Goal: Task Accomplishment & Management: Manage account settings

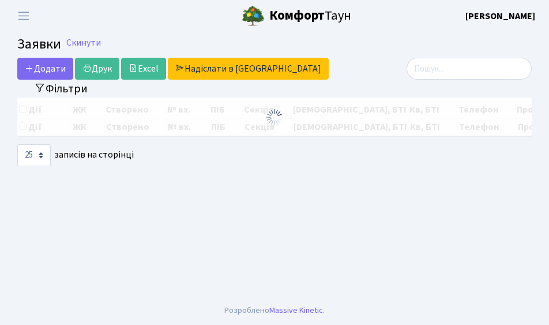
select select "25"
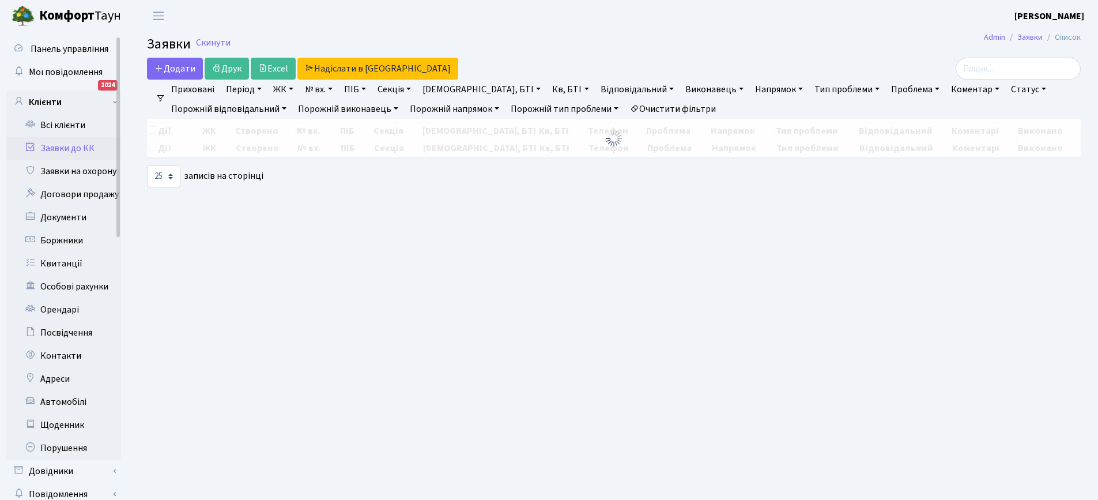
click at [67, 146] on link "Заявки до КК" at bounding box center [63, 148] width 115 height 23
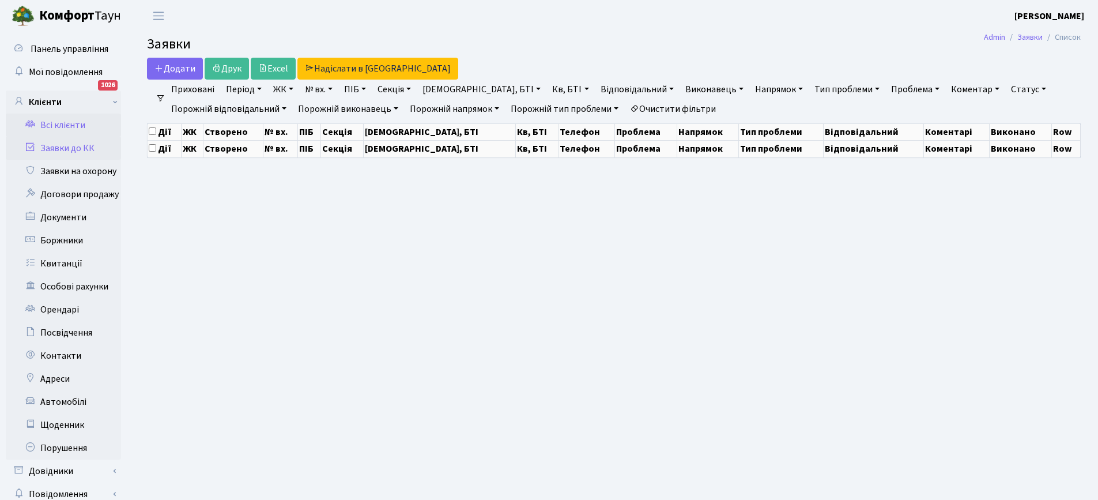
select select "25"
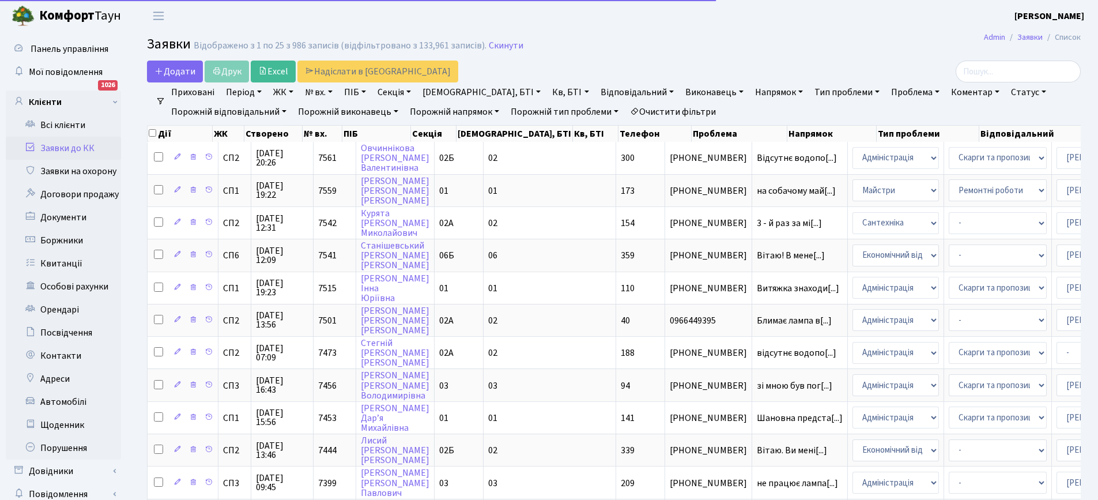
click at [63, 149] on link "Заявки до КК" at bounding box center [63, 148] width 115 height 23
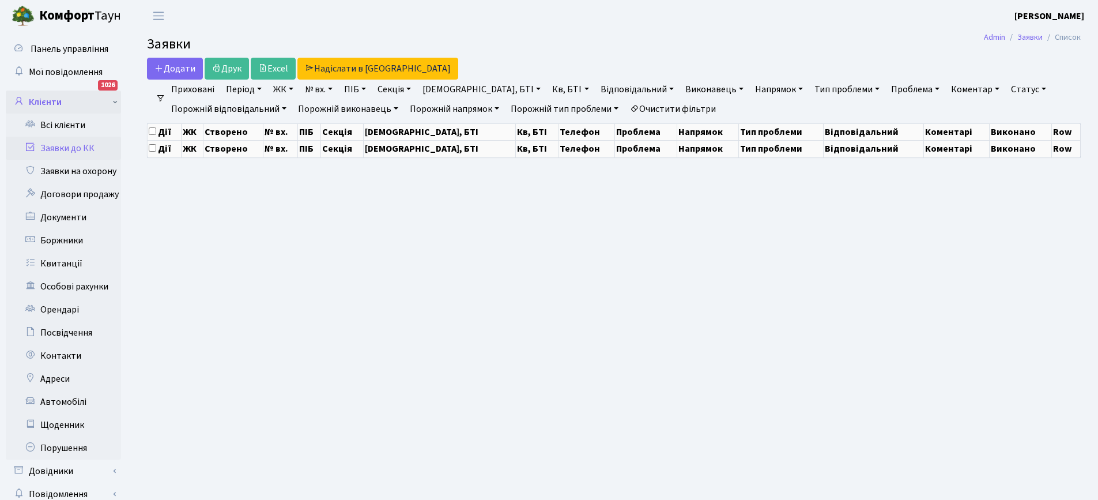
select select "25"
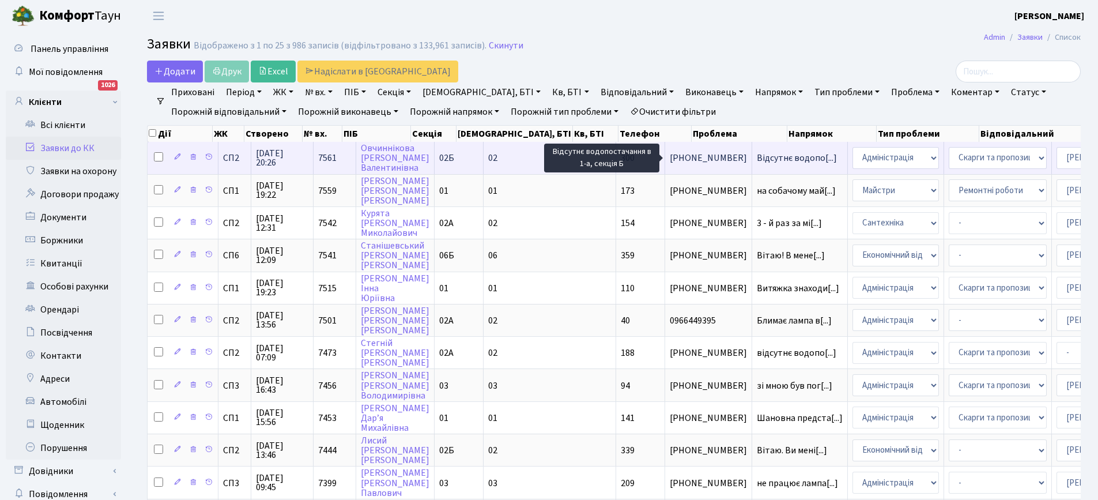
click at [757, 160] on span "Відсутнє водопо[...]" at bounding box center [797, 158] width 80 height 13
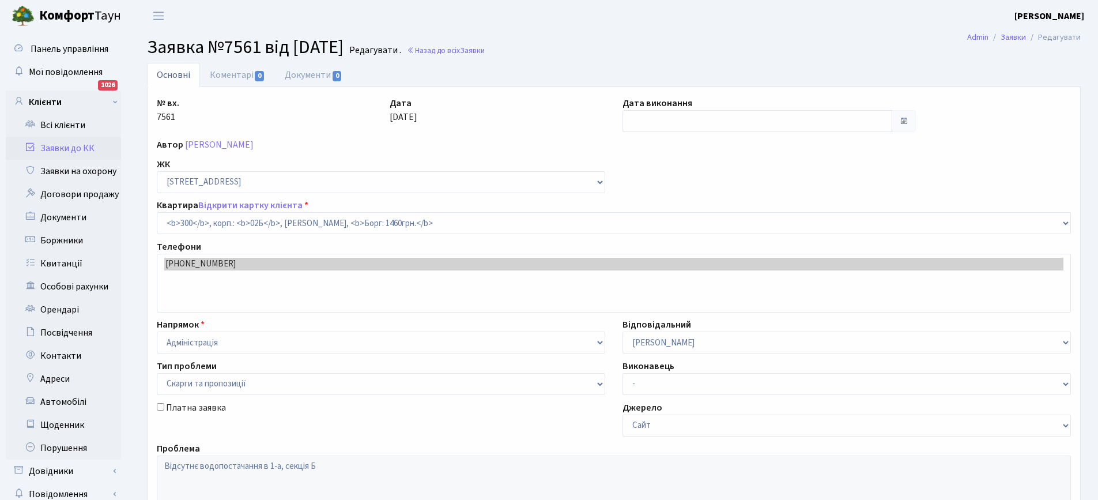
select select "20550"
select select "55"
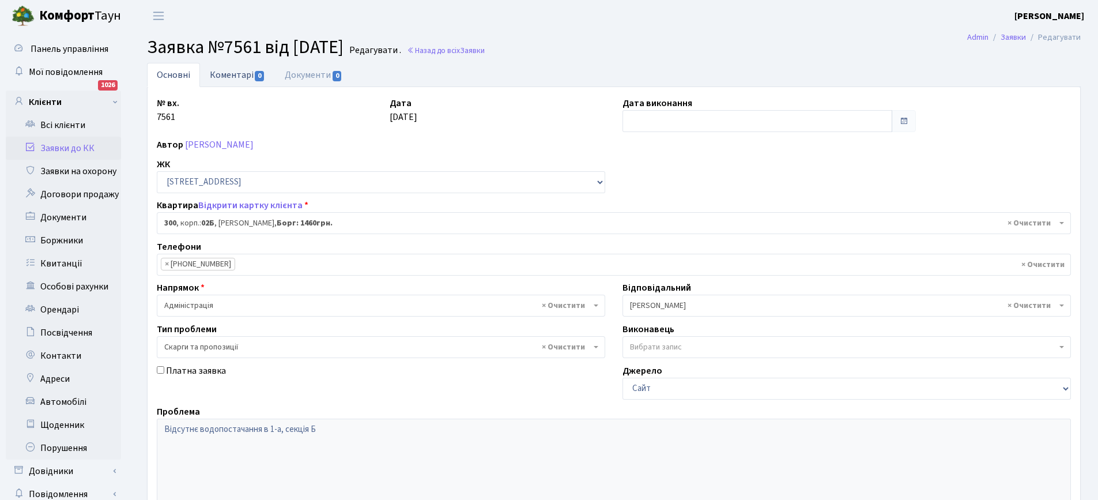
click at [222, 75] on link "Коментарі 0" at bounding box center [237, 75] width 75 height 24
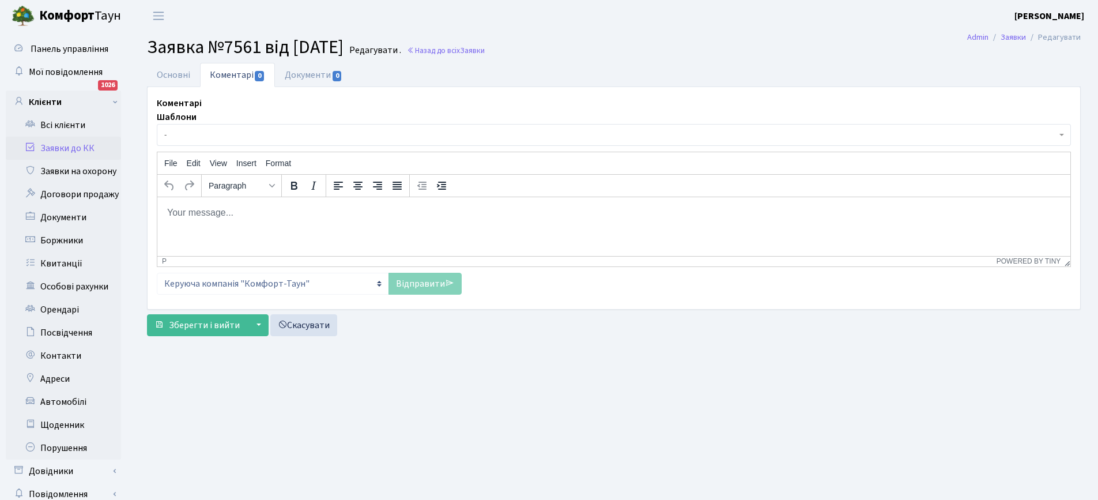
click at [225, 214] on body "Rich Text Area. Press ALT-0 for help." at bounding box center [614, 212] width 895 height 13
click at [225, 214] on p "Lj,hbq" at bounding box center [614, 212] width 895 height 13
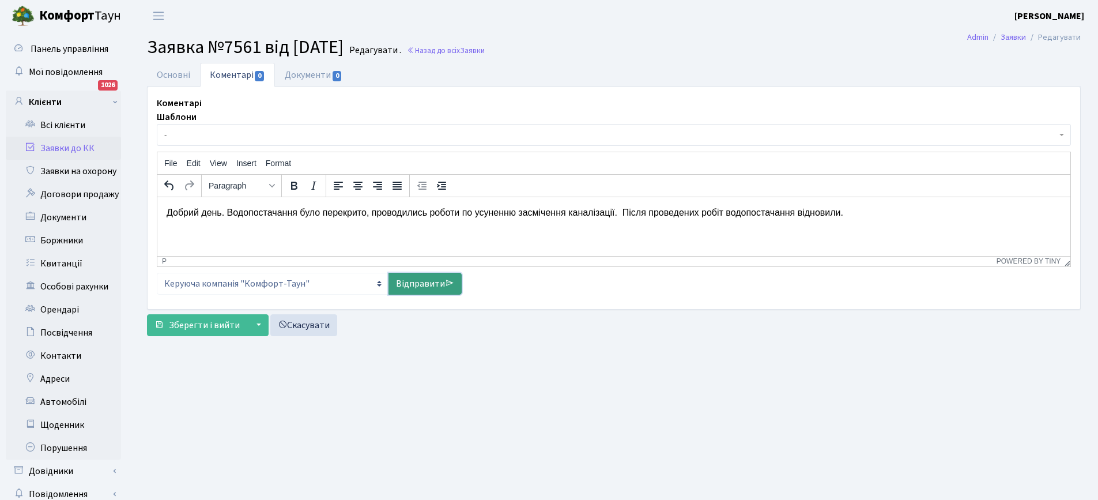
click at [431, 282] on link "Відправити" at bounding box center [425, 284] width 73 height 22
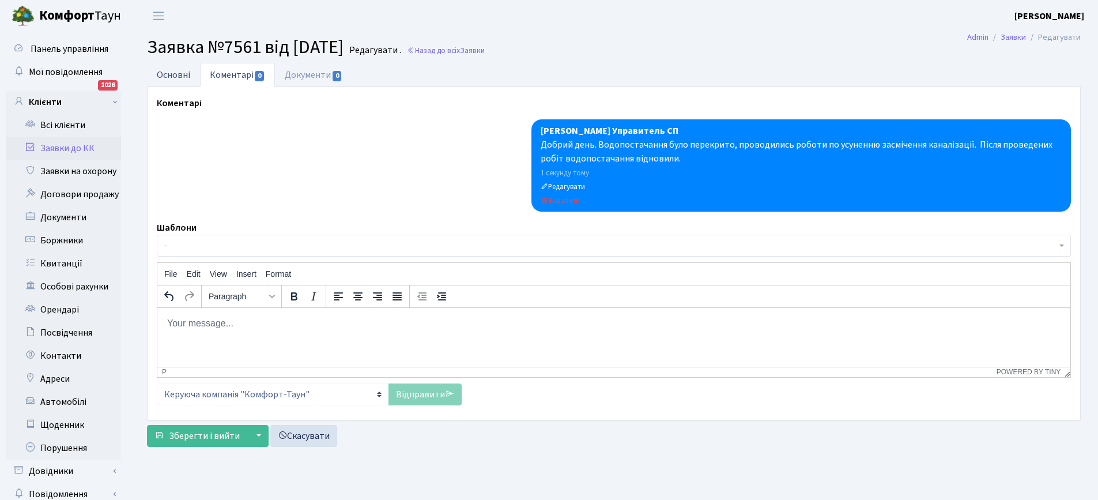
click at [172, 70] on link "Основні" at bounding box center [173, 75] width 53 height 24
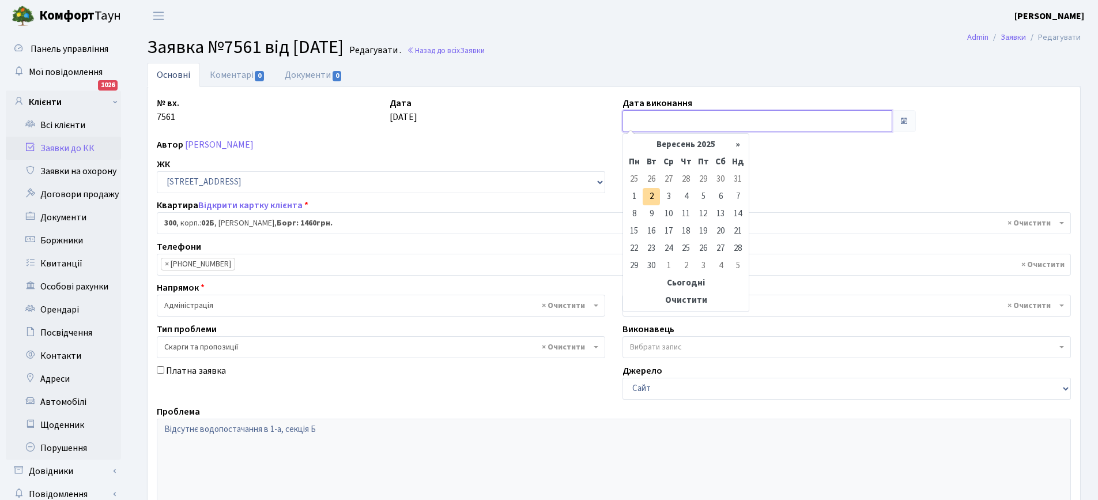
click at [647, 116] on input "text" at bounding box center [758, 121] width 270 height 22
click at [650, 198] on td "2" at bounding box center [651, 196] width 17 height 17
type input "02.09.2025"
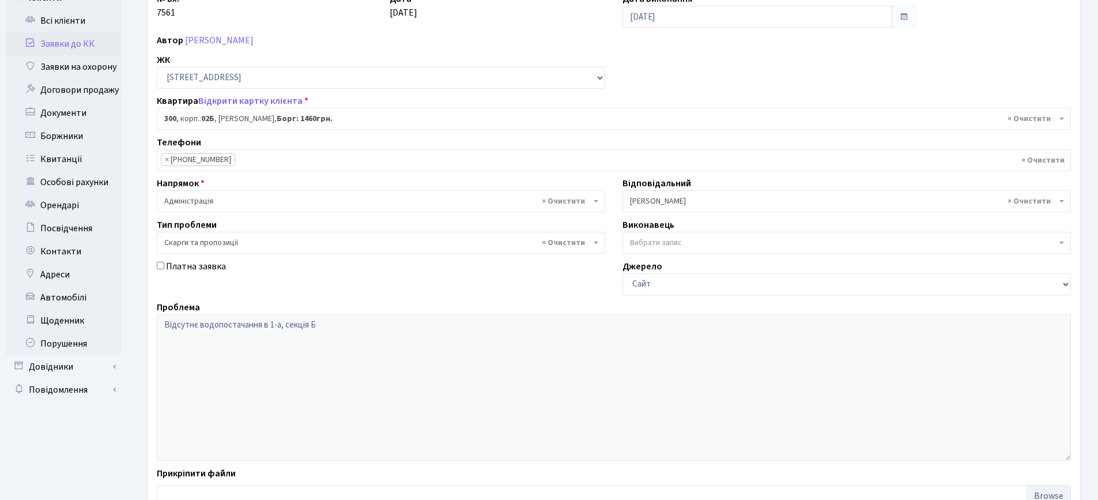
scroll to position [187, 0]
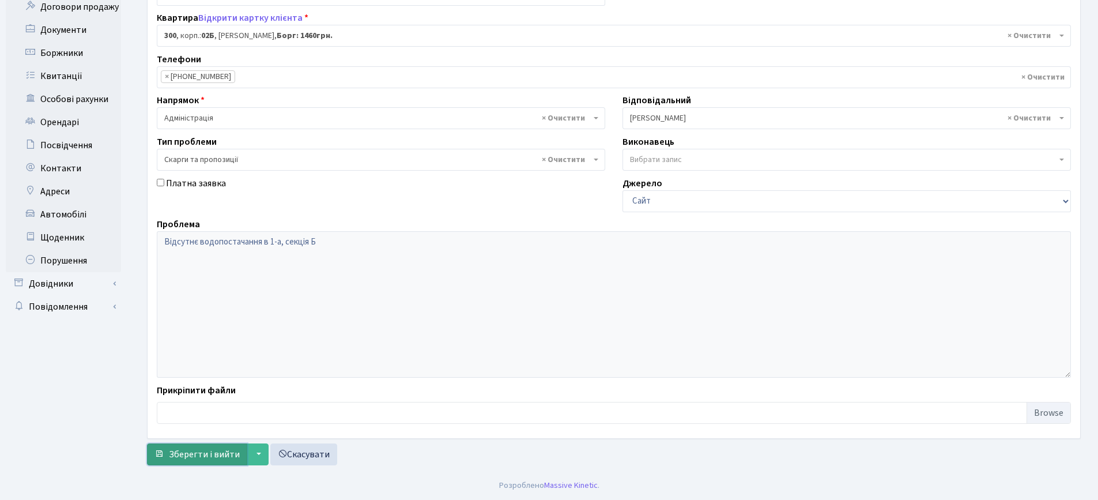
click at [191, 455] on span "Зберегти і вийти" at bounding box center [204, 454] width 71 height 13
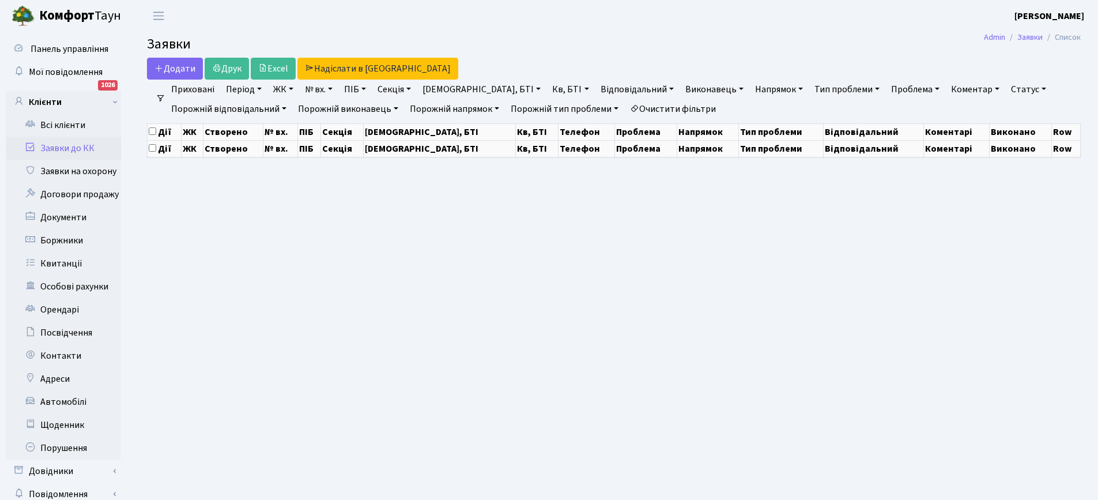
select select "25"
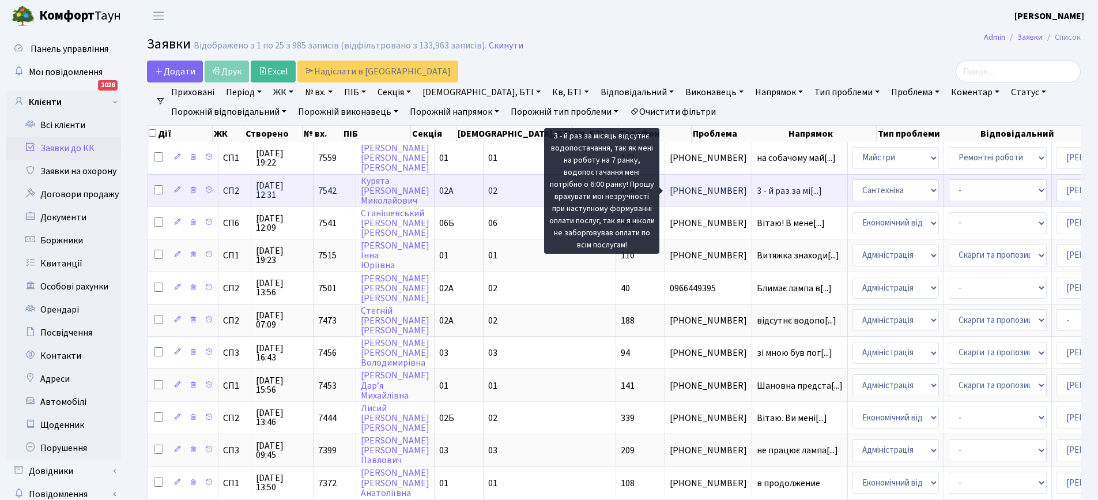
click at [757, 193] on span "3 - й раз за мі[...]" at bounding box center [789, 190] width 65 height 13
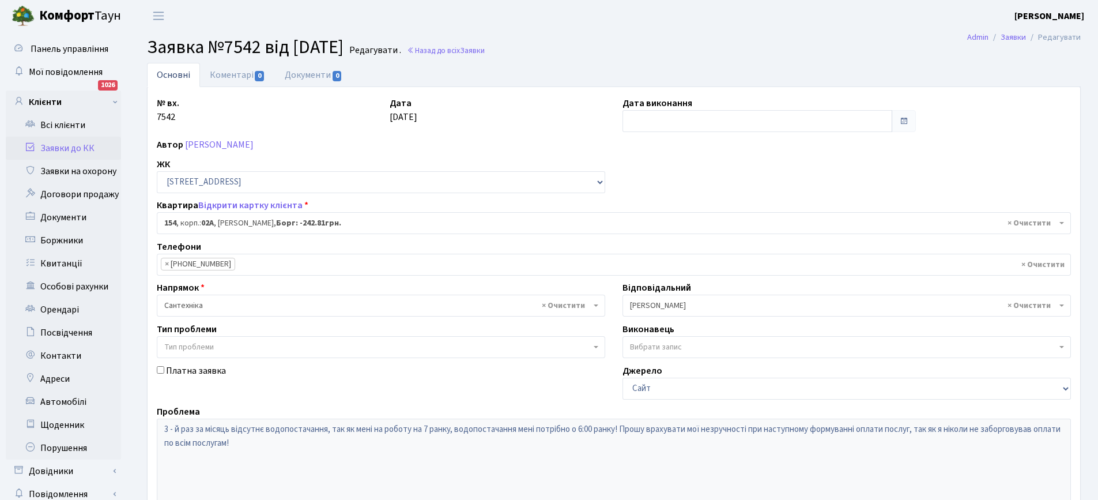
select select "20404"
click at [65, 145] on link "Заявки до КК" at bounding box center [63, 148] width 115 height 23
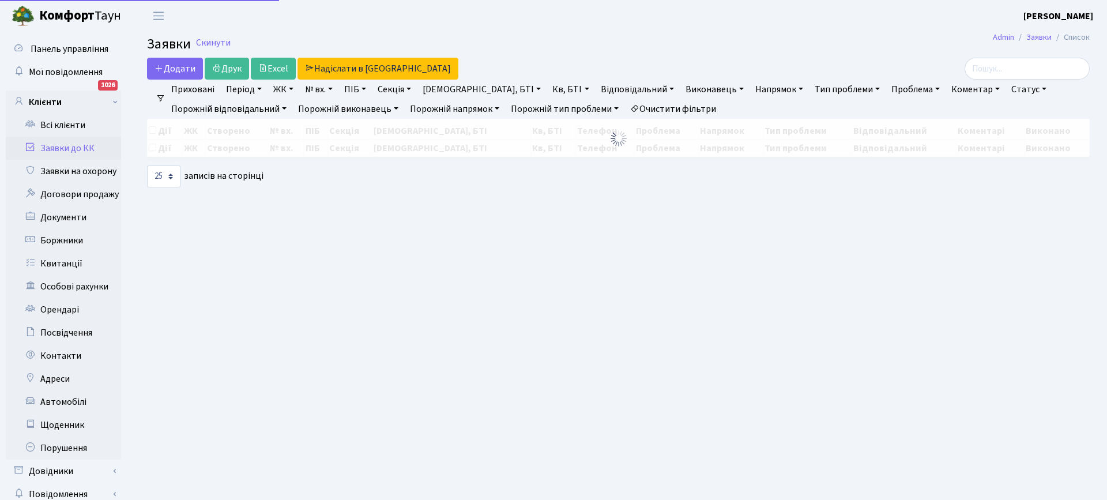
select select "25"
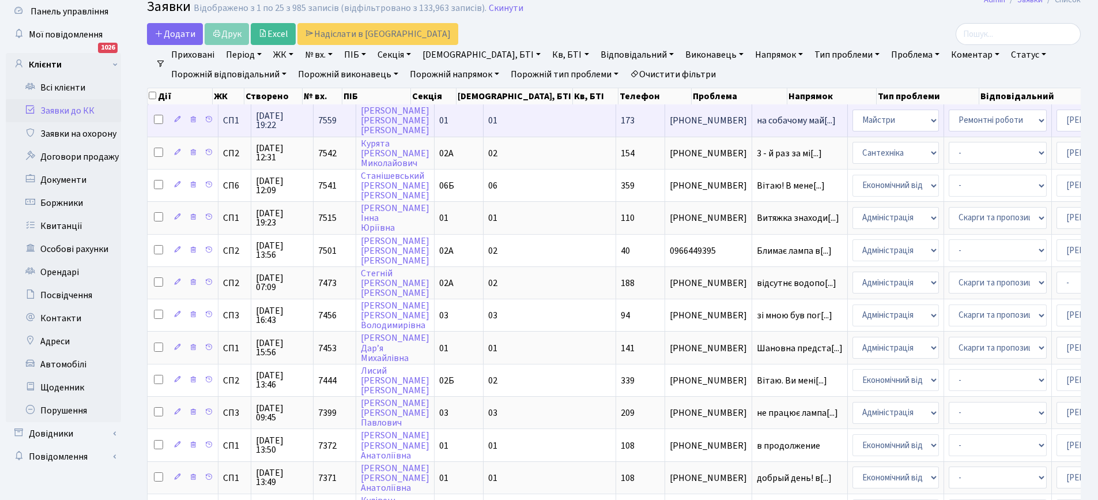
scroll to position [58, 0]
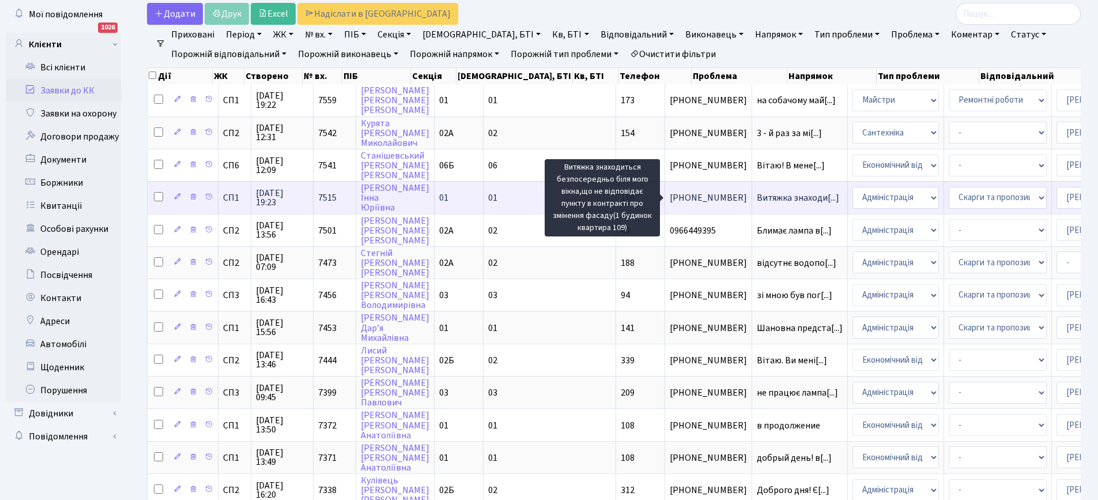
click at [757, 194] on span "Витяжка знаходи[...]" at bounding box center [798, 197] width 82 height 13
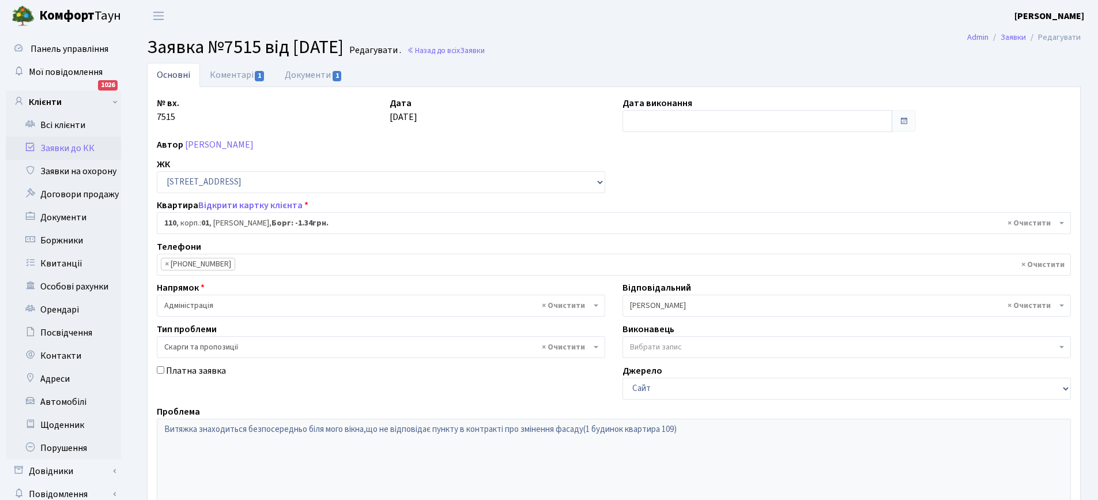
select select "20035"
select select "55"
click at [229, 73] on link "Коментарі 1" at bounding box center [237, 75] width 75 height 24
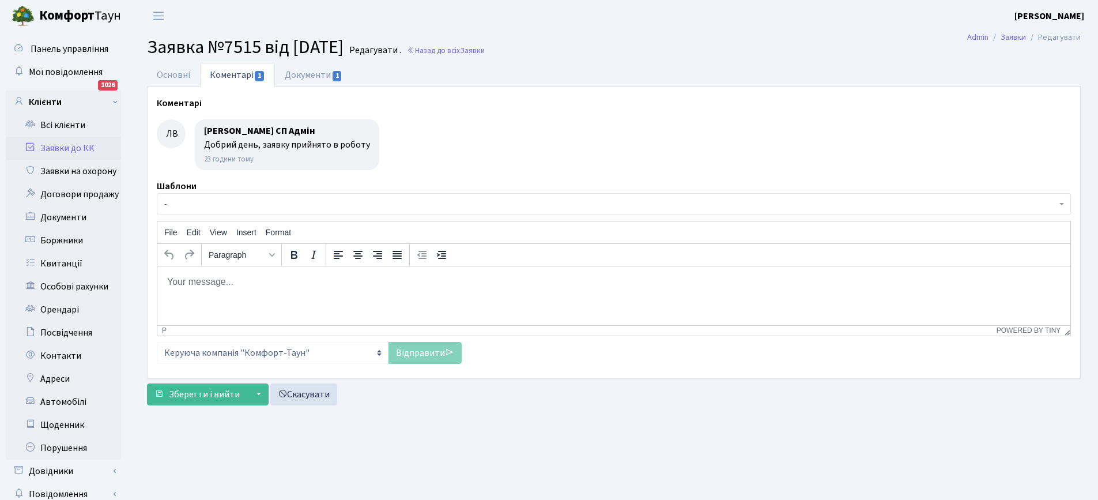
click at [54, 145] on link "Заявки до КК" at bounding box center [63, 148] width 115 height 23
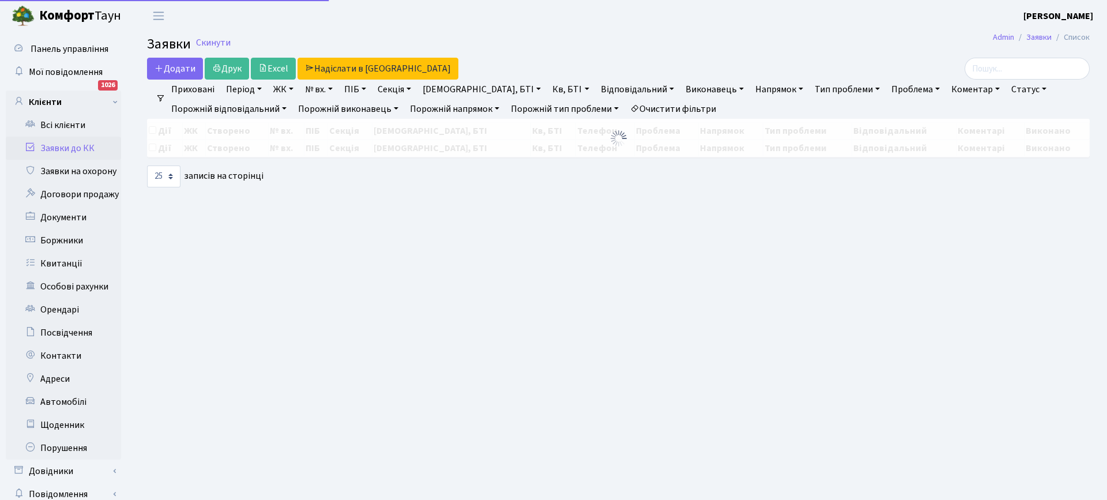
select select "25"
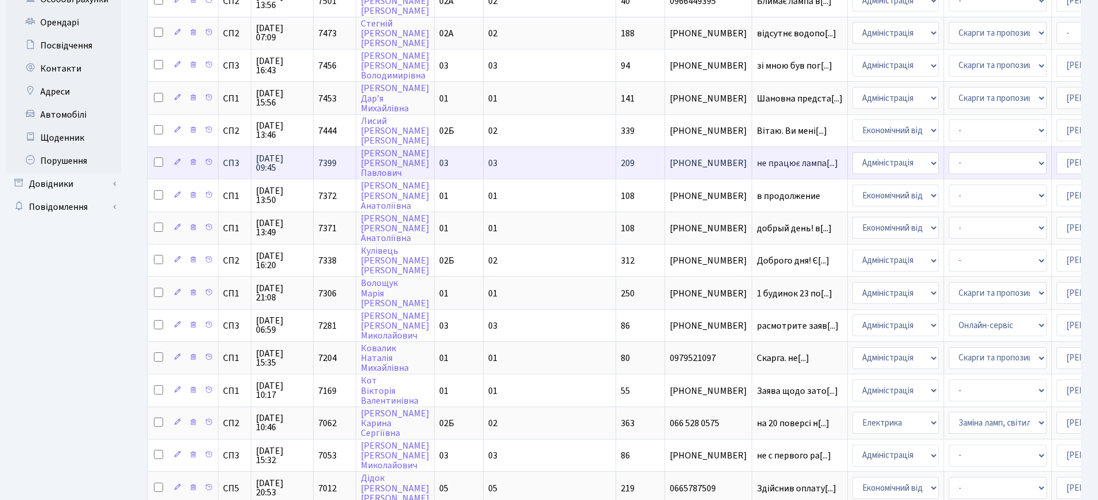
scroll to position [288, 0]
click at [757, 160] on span "не працює лампа[...]" at bounding box center [797, 162] width 81 height 13
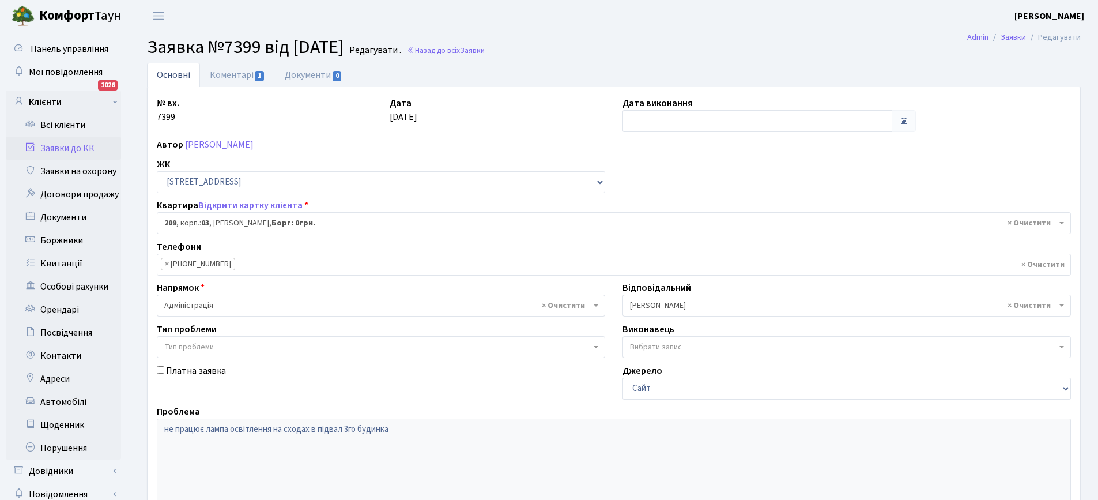
select select "20931"
click at [229, 76] on link "Коментарі 1" at bounding box center [237, 75] width 75 height 24
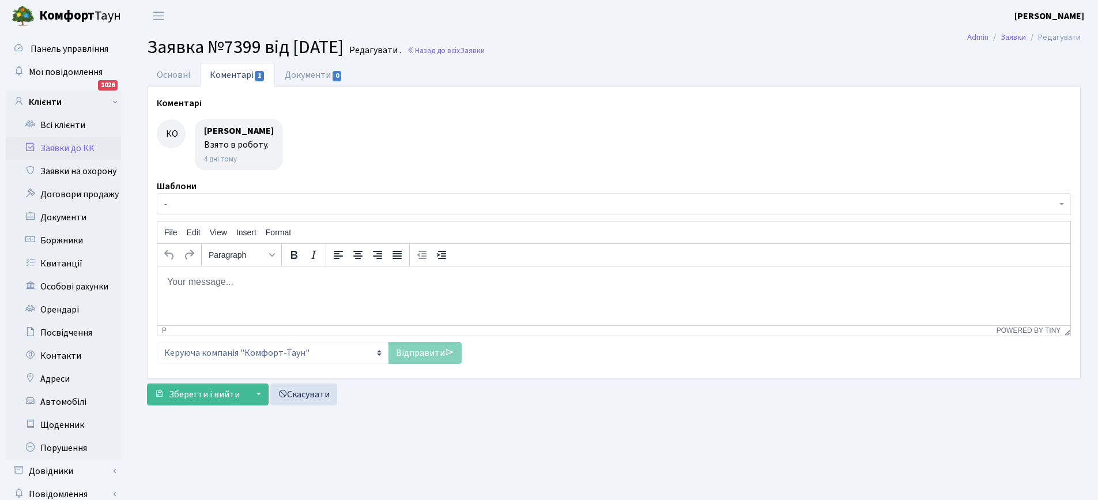
click at [56, 147] on link "Заявки до КК" at bounding box center [63, 148] width 115 height 23
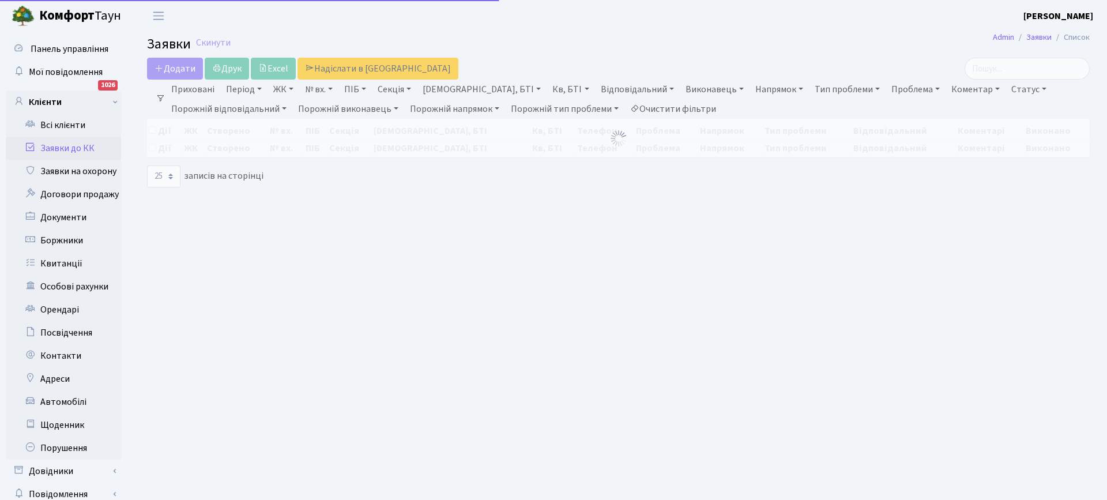
select select "25"
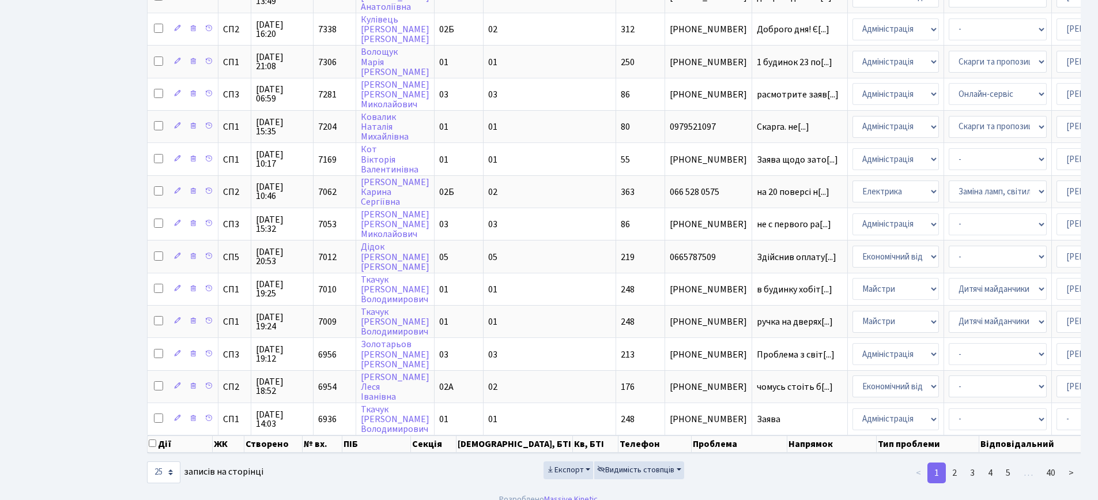
scroll to position [519, 0]
